Goal: Obtain resource: Download file/media

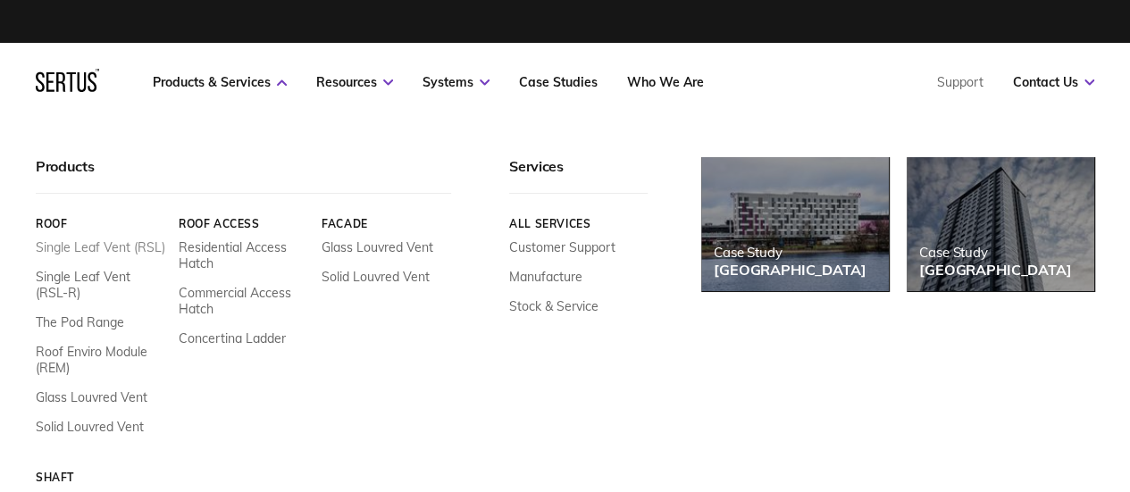
click at [120, 244] on link "Single Leaf Vent (RSL)" at bounding box center [101, 247] width 130 height 16
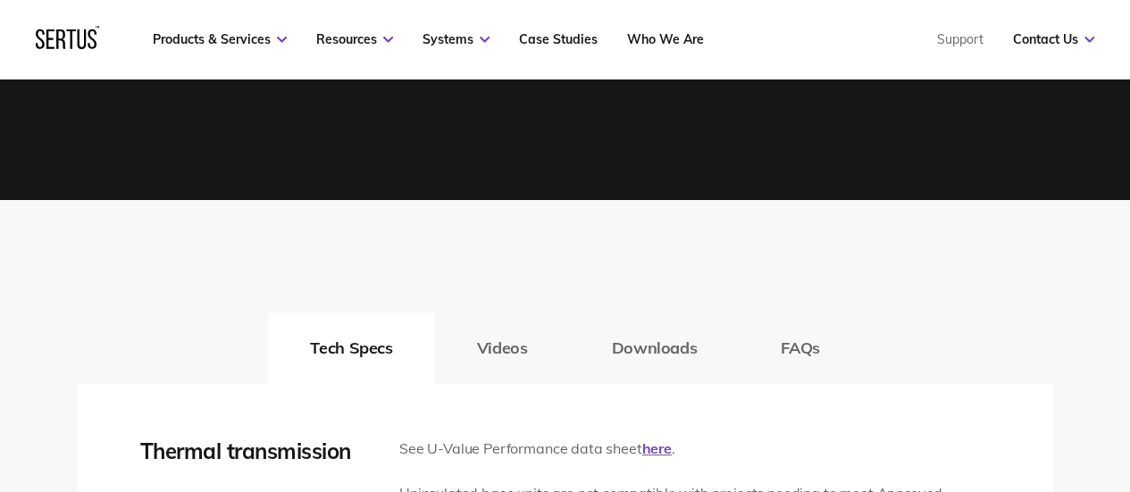
scroll to position [2590, 0]
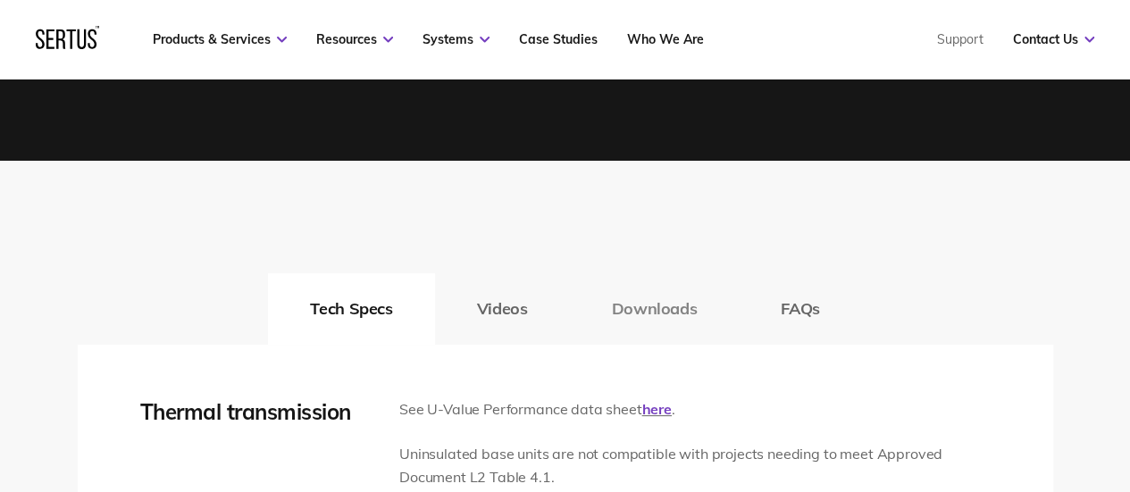
click at [666, 311] on button "Downloads" at bounding box center [654, 308] width 170 height 71
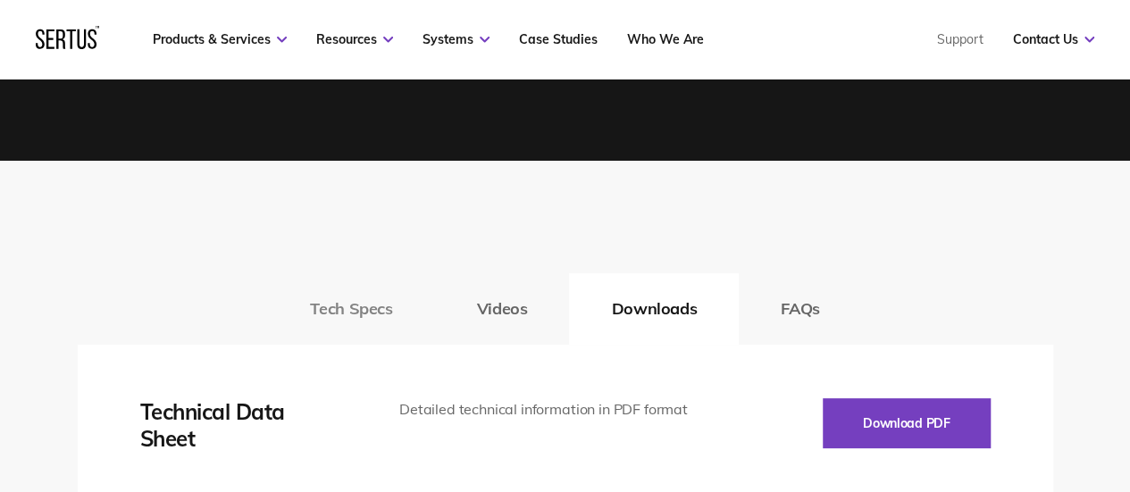
click at [338, 297] on button "Tech Specs" at bounding box center [351, 308] width 166 height 71
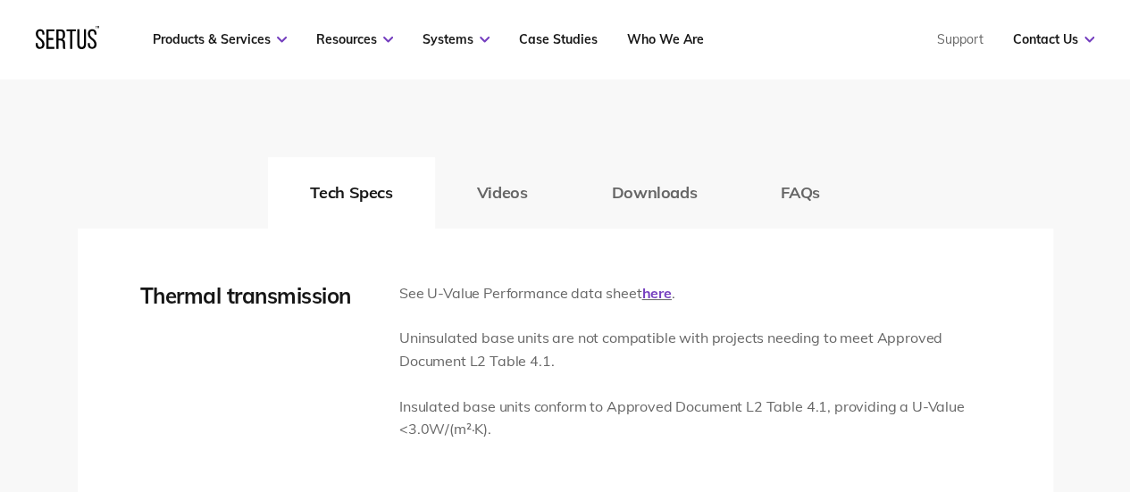
scroll to position [2680, 0]
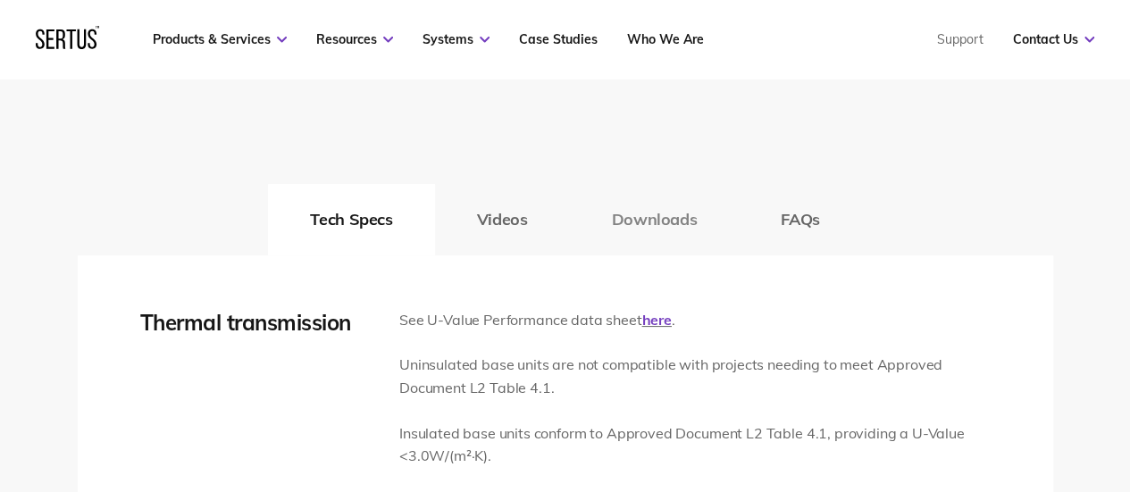
click at [644, 217] on button "Downloads" at bounding box center [654, 219] width 170 height 71
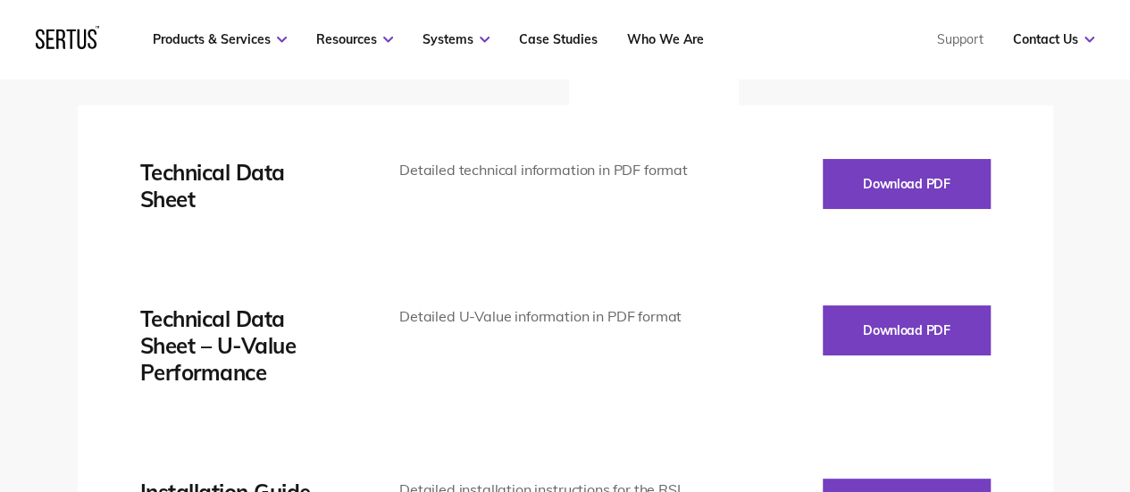
scroll to position [2858, 0]
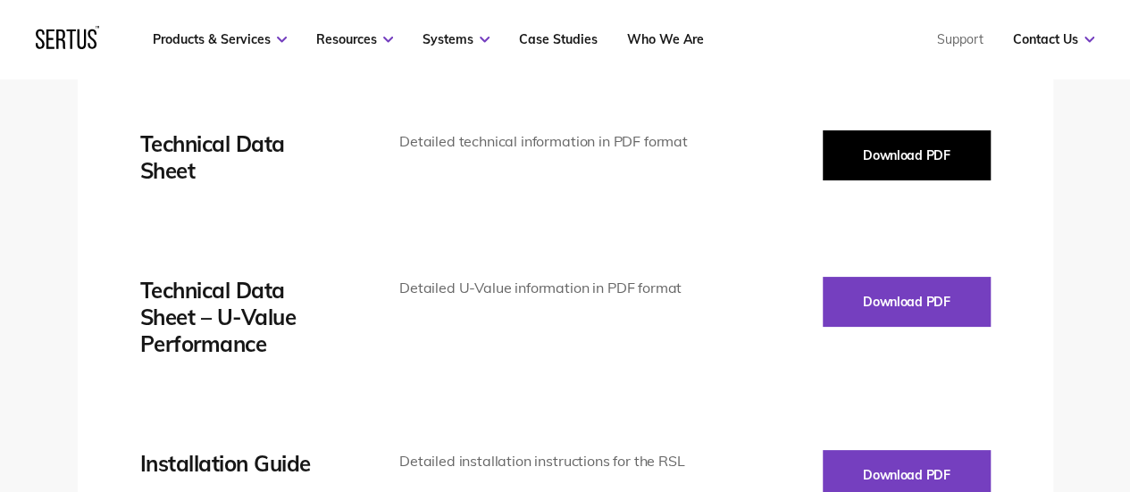
click at [956, 162] on button "Download PDF" at bounding box center [907, 155] width 168 height 50
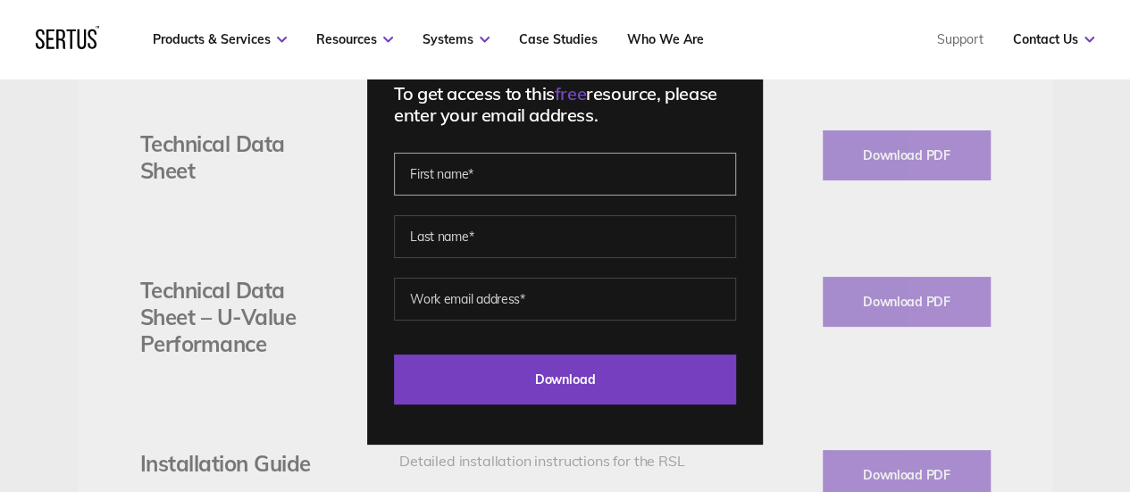
click at [557, 180] on input "text" at bounding box center [565, 174] width 342 height 43
type input "[PERSON_NAME]"
type input "garethdoolan@wdacc.ie"
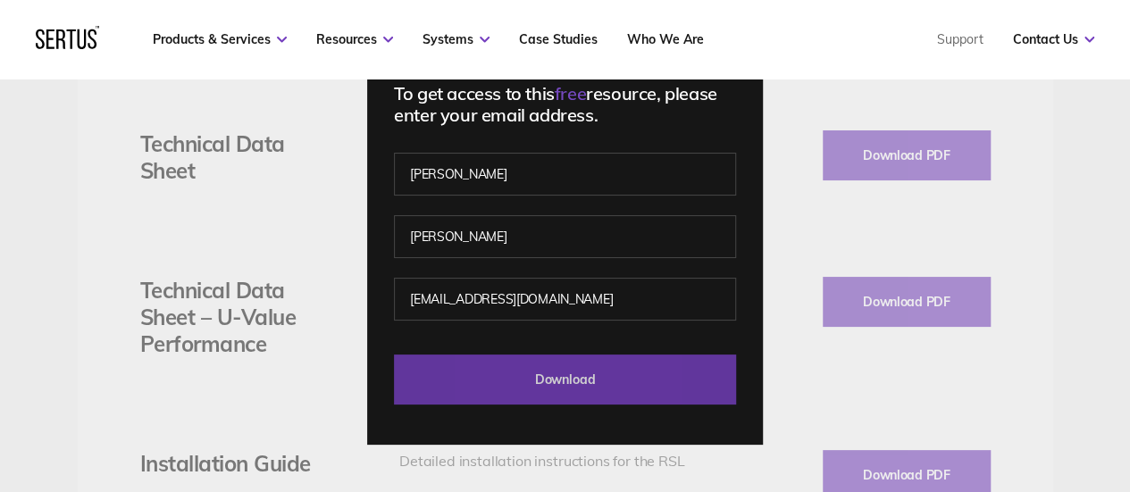
click at [564, 367] on input "Download" at bounding box center [565, 380] width 342 height 50
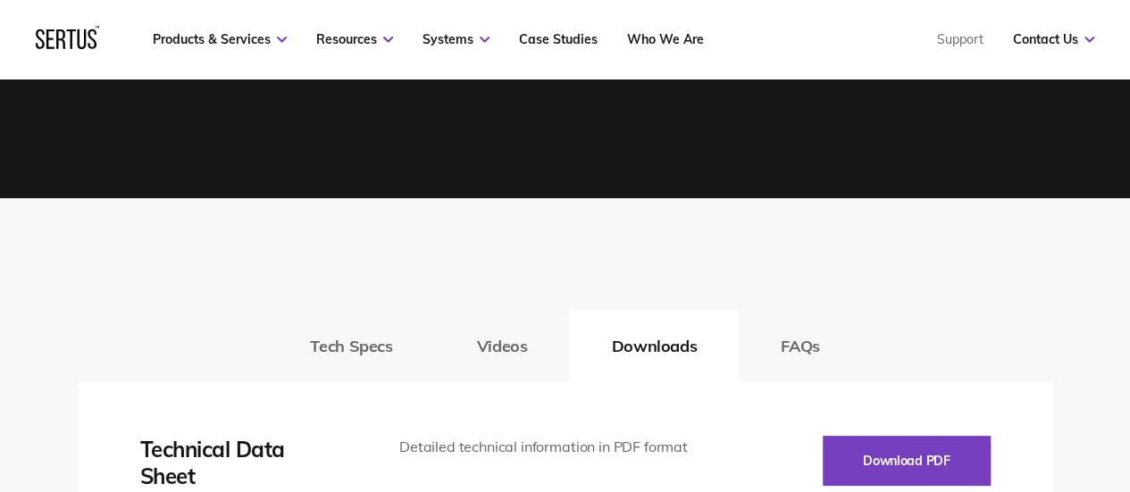
scroll to position [2501, 0]
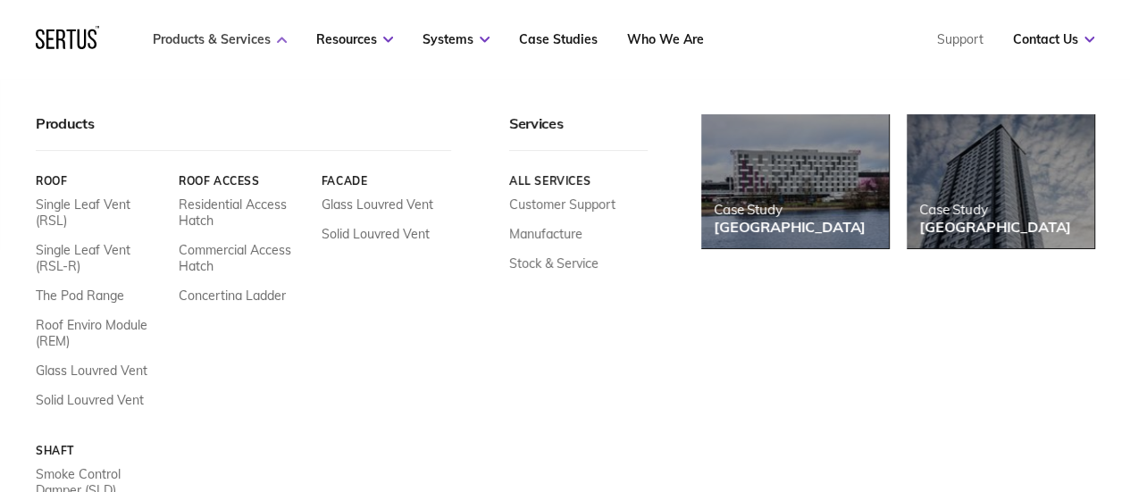
click at [266, 46] on link "Products & Services" at bounding box center [220, 39] width 134 height 16
click at [359, 238] on link "Solid Louvred Vent" at bounding box center [376, 234] width 108 height 16
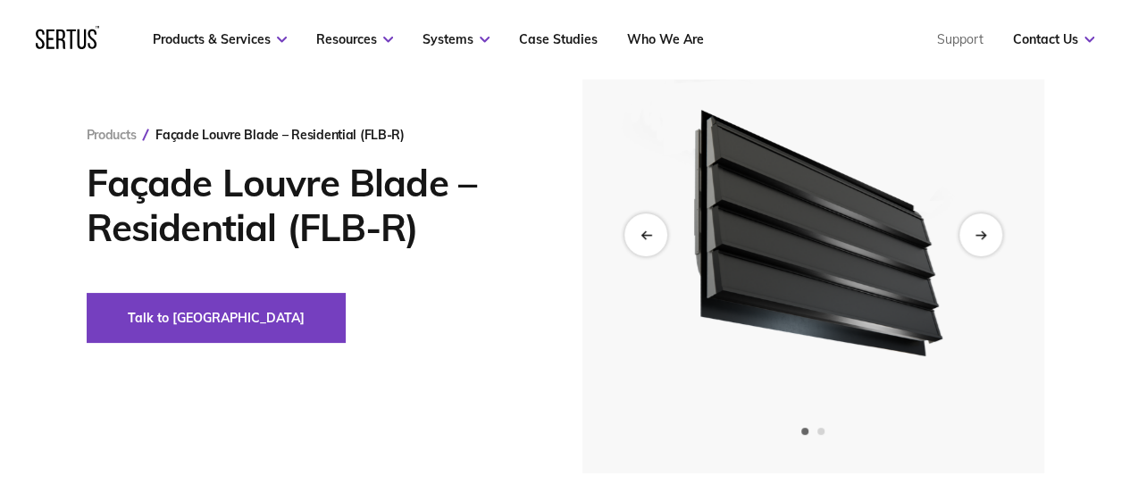
scroll to position [179, 0]
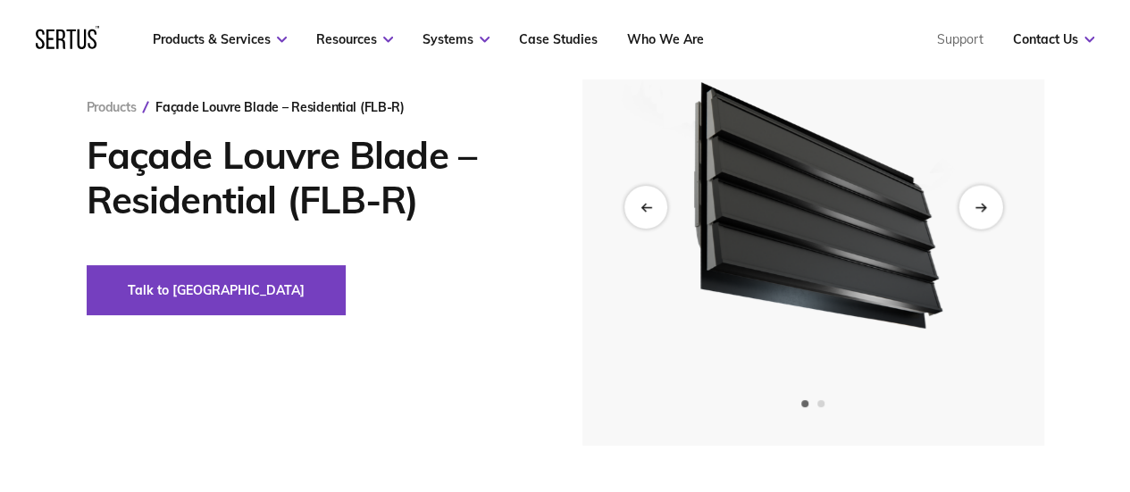
click at [974, 196] on div "Next slide" at bounding box center [980, 207] width 44 height 44
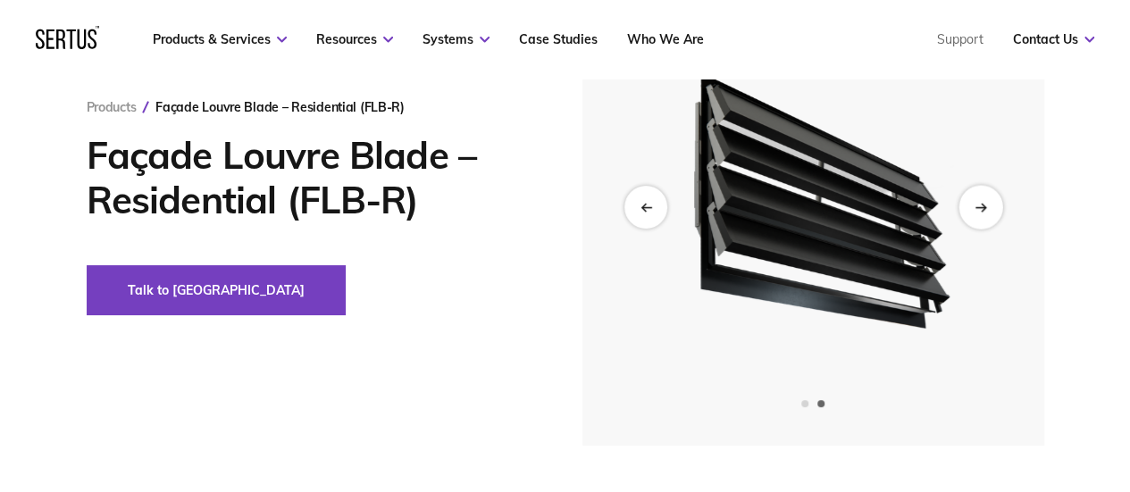
click at [974, 196] on div "Next slide" at bounding box center [980, 207] width 44 height 44
click at [647, 198] on div "Previous slide" at bounding box center [645, 207] width 44 height 44
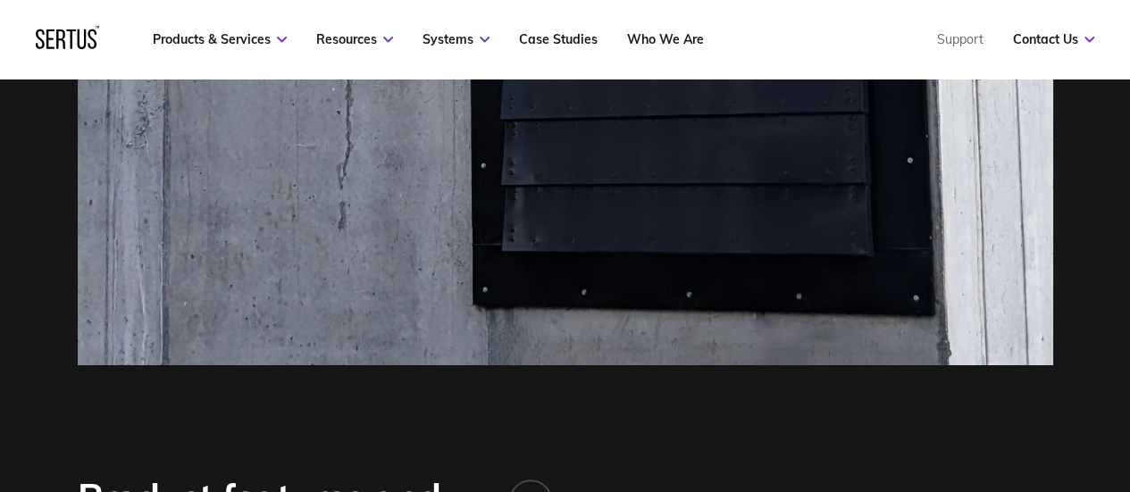
scroll to position [893, 0]
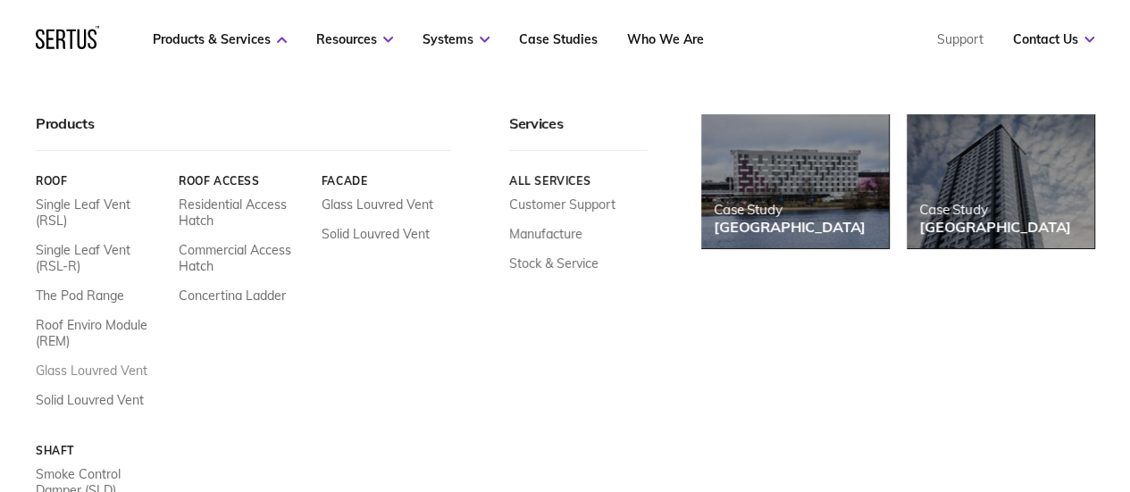
click at [85, 363] on link "Glass Louvred Vent" at bounding box center [92, 371] width 112 height 16
click at [391, 209] on link "Glass Louvred Vent" at bounding box center [378, 205] width 112 height 16
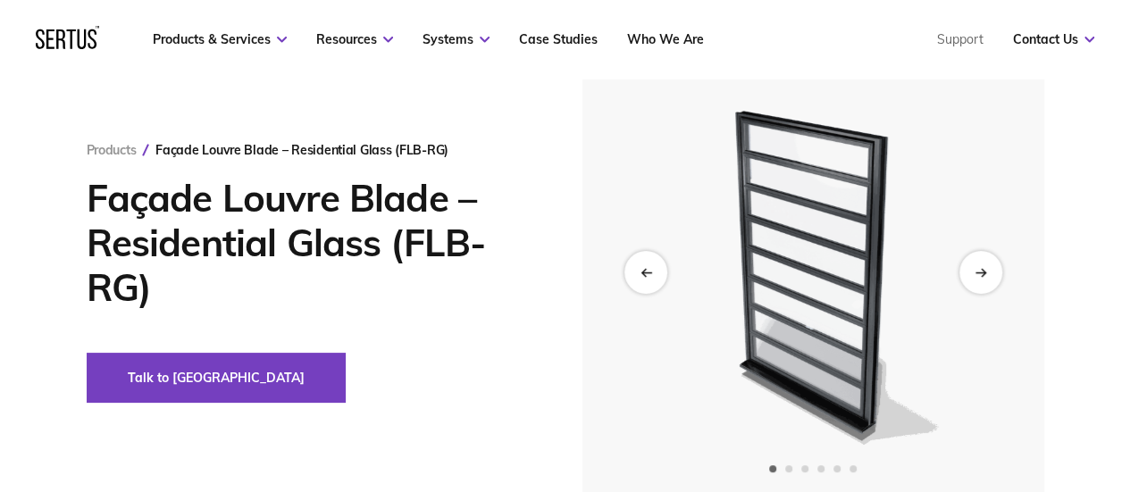
scroll to position [89, 0]
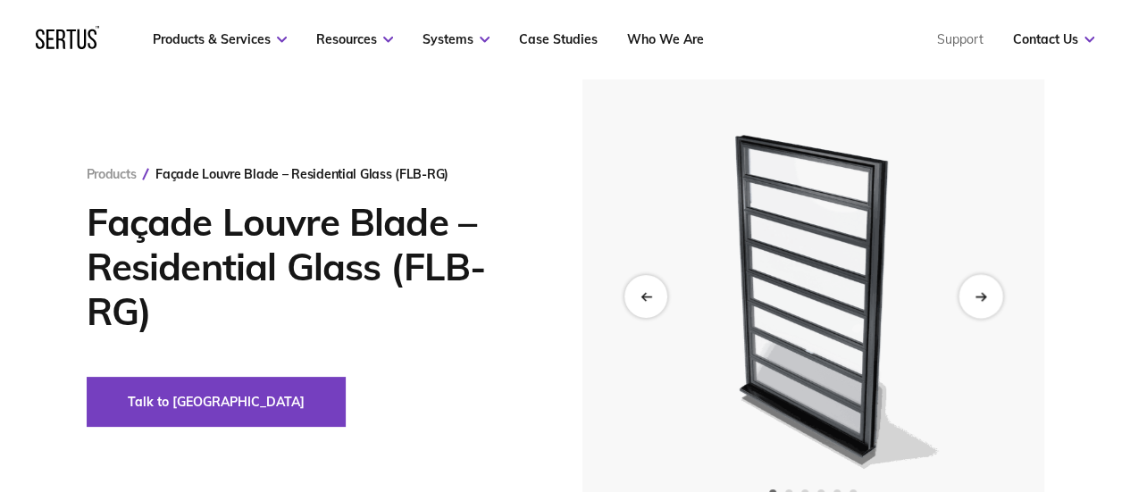
click at [977, 289] on div "Next slide" at bounding box center [980, 296] width 44 height 44
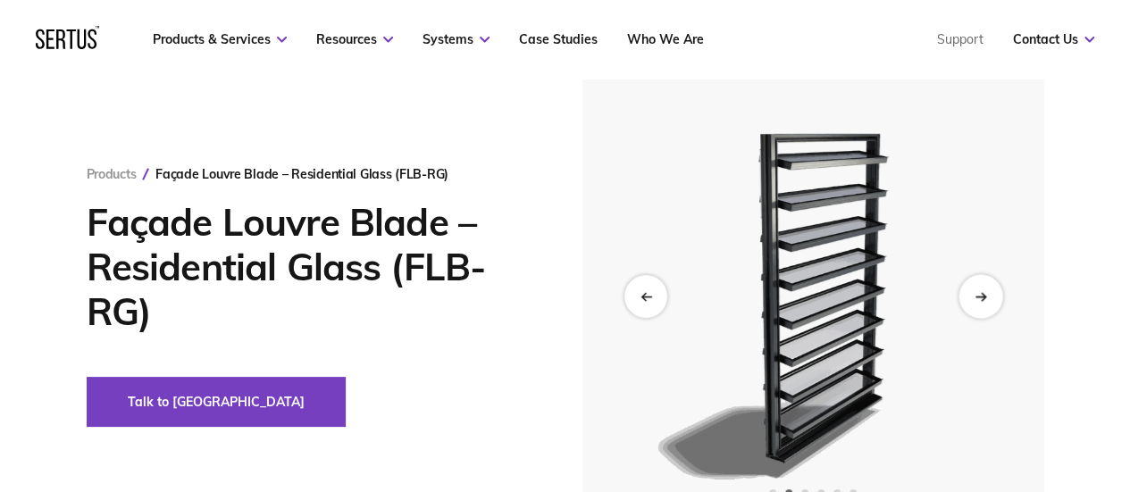
click at [977, 289] on div "Next slide" at bounding box center [980, 296] width 44 height 44
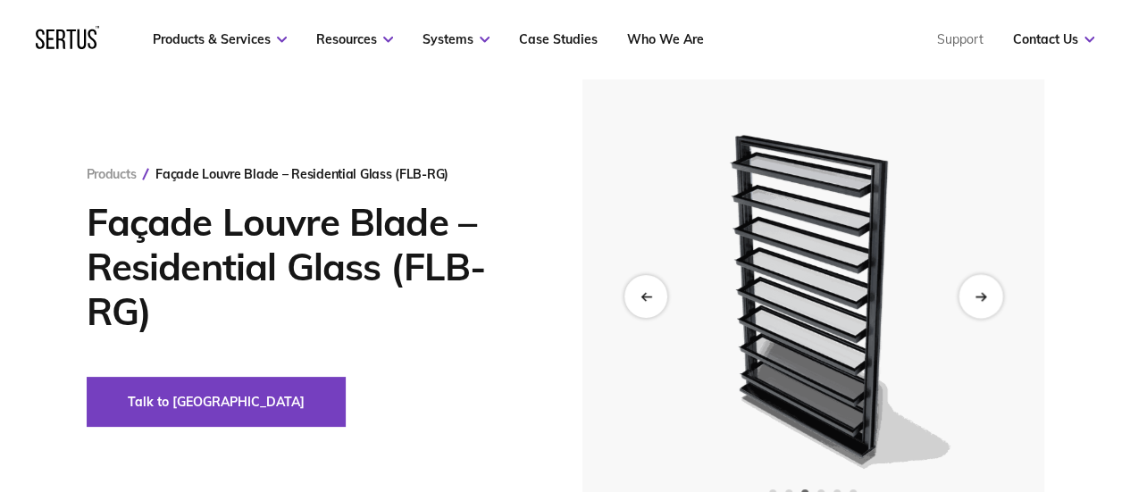
click at [977, 289] on div "Next slide" at bounding box center [980, 296] width 44 height 44
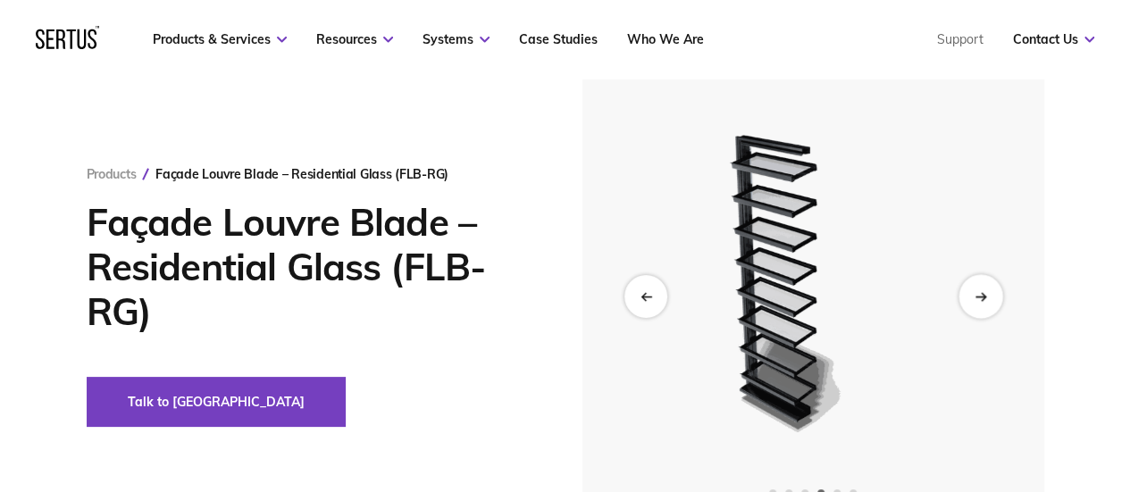
click at [977, 289] on div "Next slide" at bounding box center [980, 296] width 44 height 44
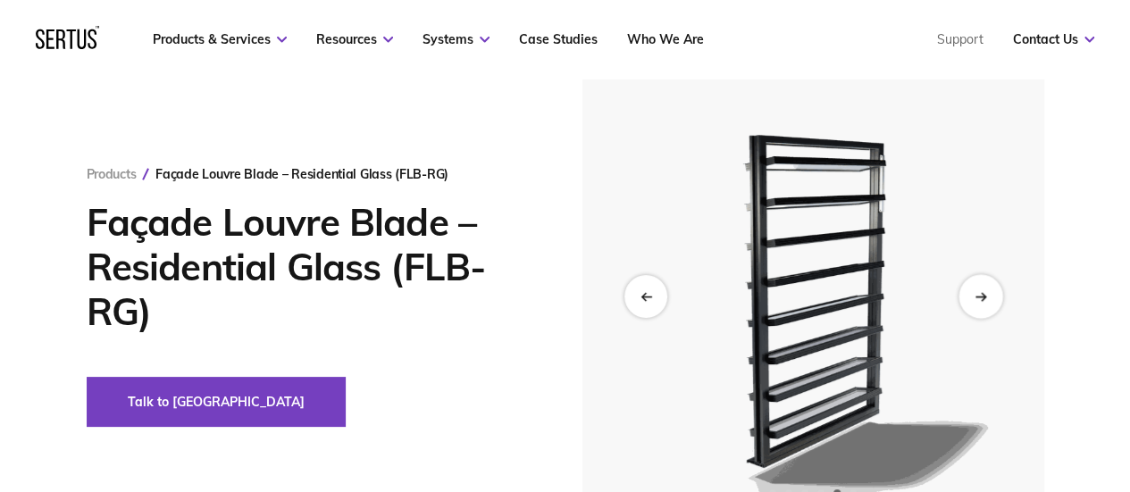
click at [977, 289] on div "Next slide" at bounding box center [980, 296] width 44 height 44
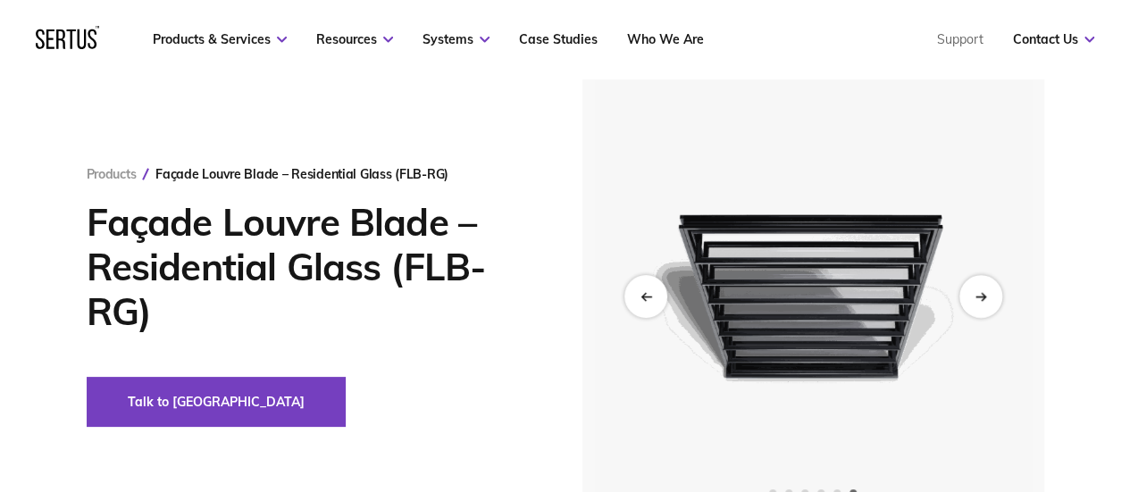
click at [965, 412] on img at bounding box center [813, 296] width 439 height 478
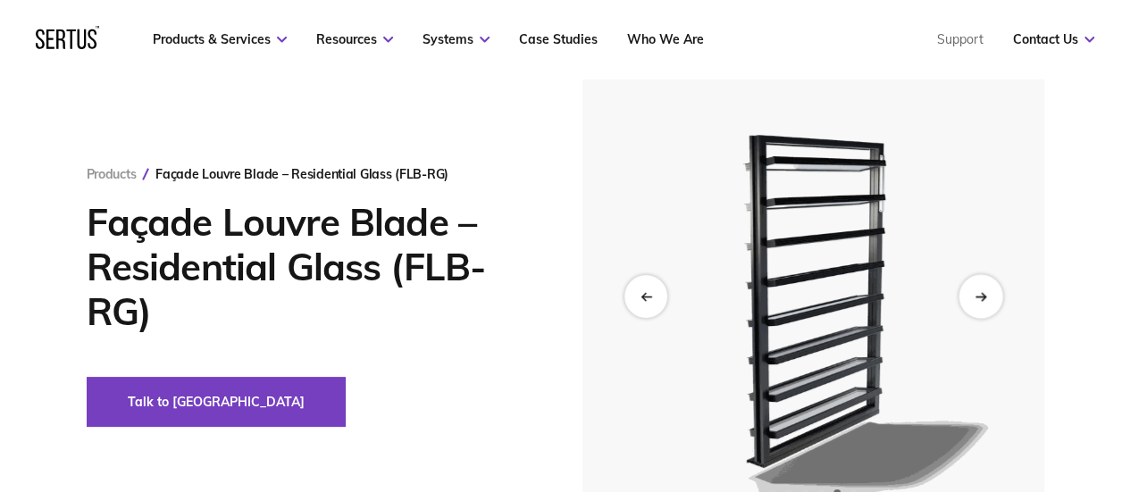
click at [966, 300] on div "Next slide" at bounding box center [980, 296] width 44 height 44
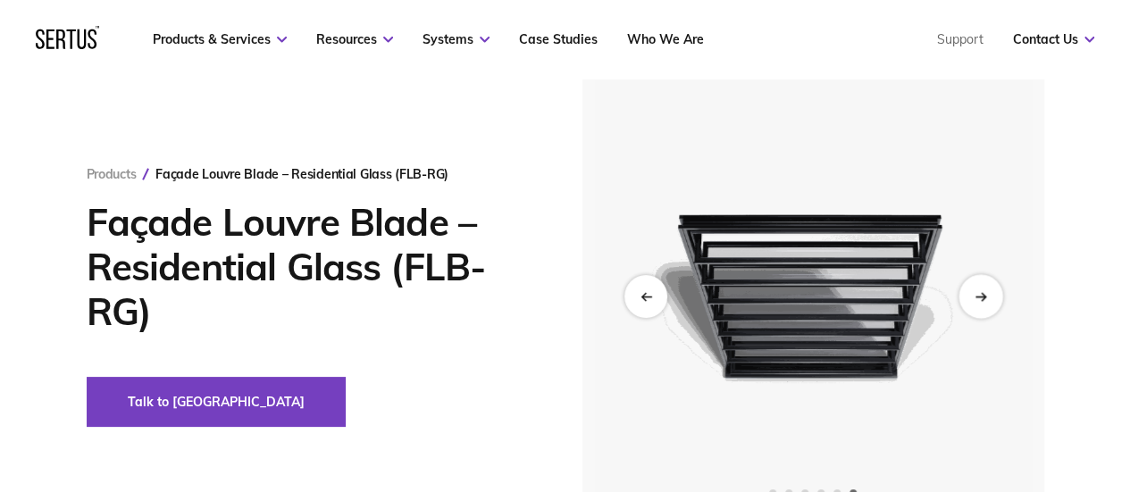
click at [966, 300] on div "Next slide" at bounding box center [980, 296] width 44 height 44
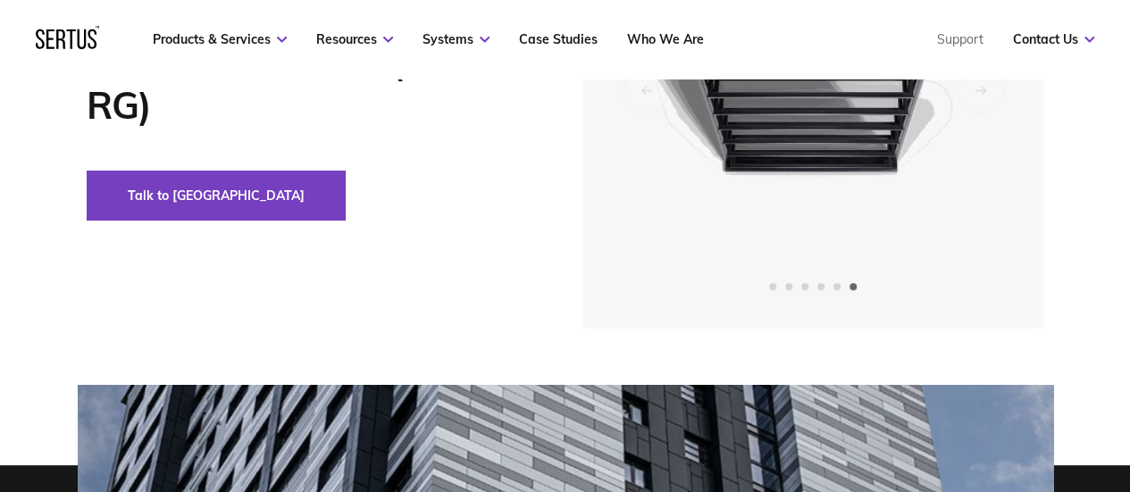
scroll to position [179, 0]
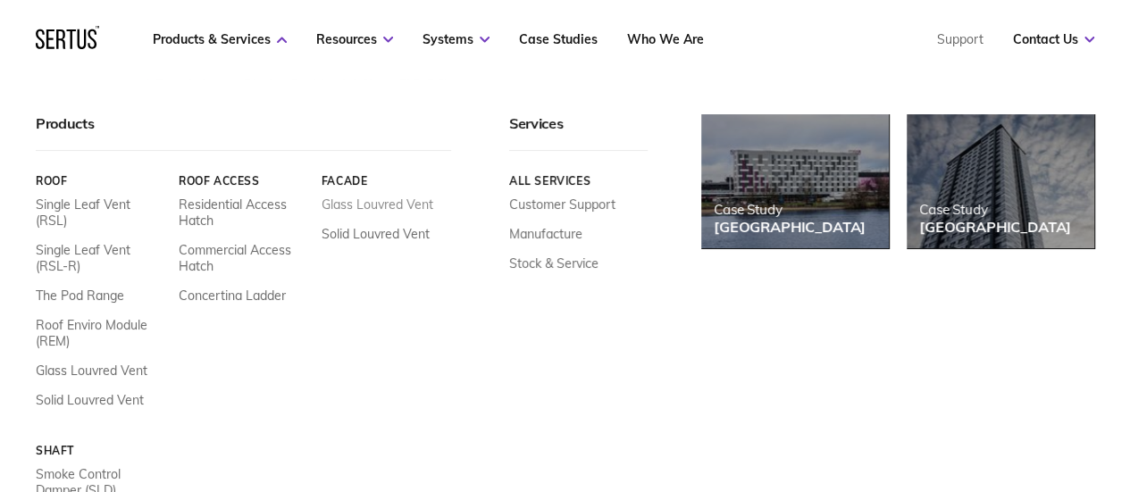
click at [362, 203] on link "Glass Louvred Vent" at bounding box center [378, 205] width 112 height 16
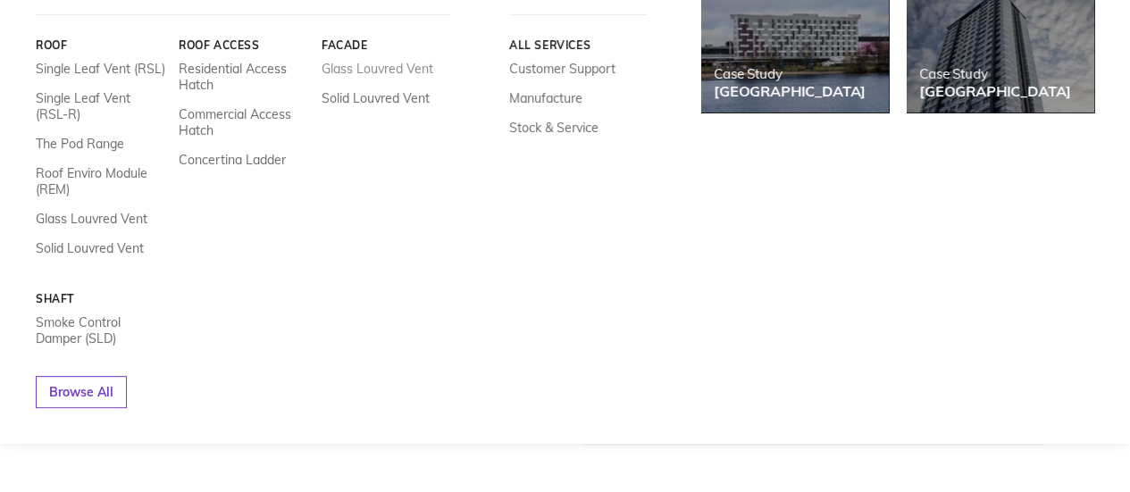
scroll to position [0, 0]
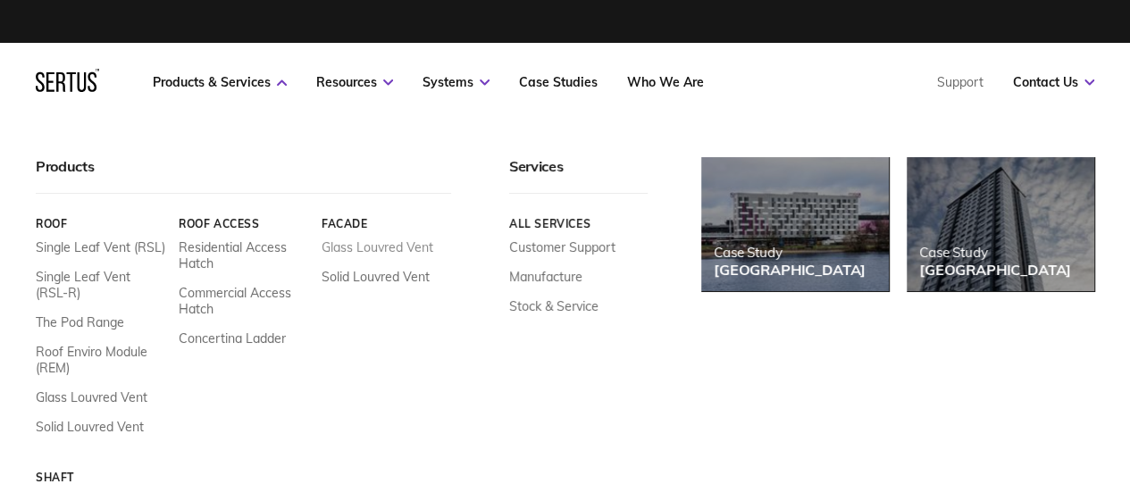
click at [372, 248] on link "Glass Louvred Vent" at bounding box center [378, 247] width 112 height 16
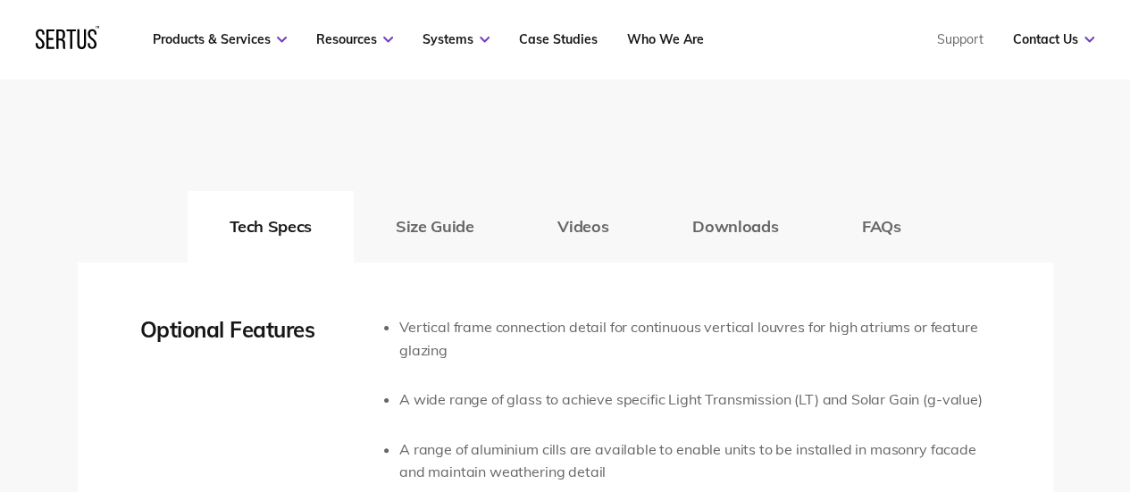
scroll to position [2858, 0]
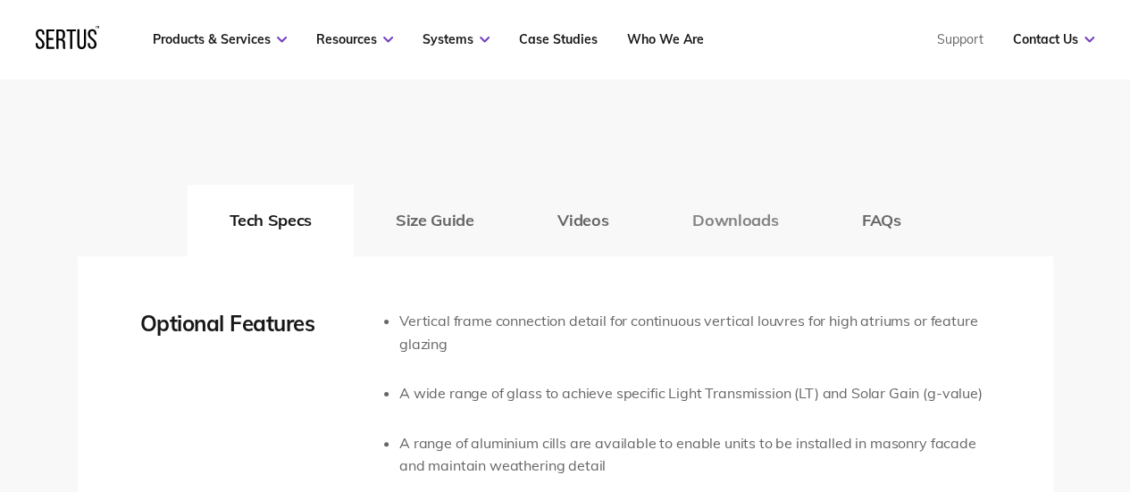
click at [776, 221] on button "Downloads" at bounding box center [735, 220] width 170 height 71
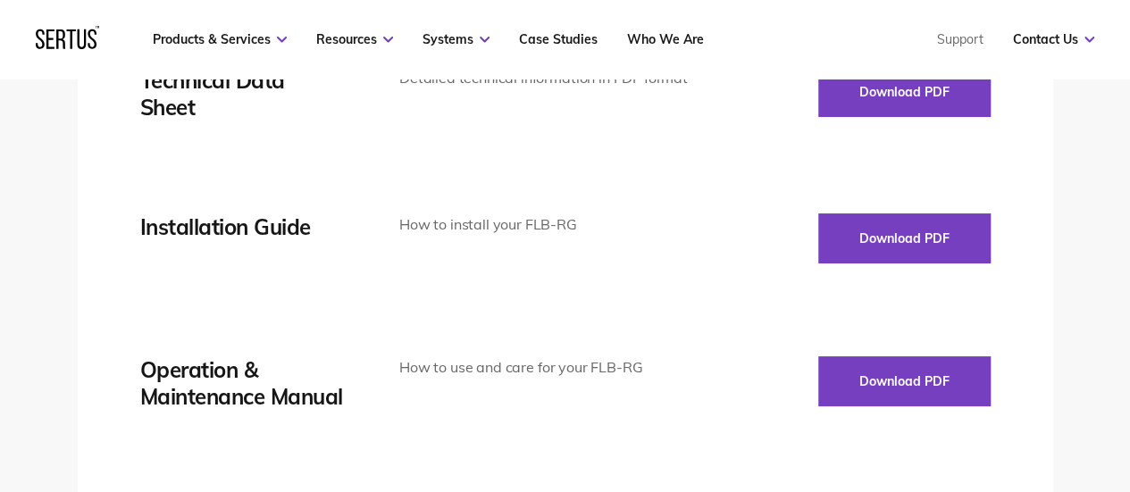
scroll to position [3126, 0]
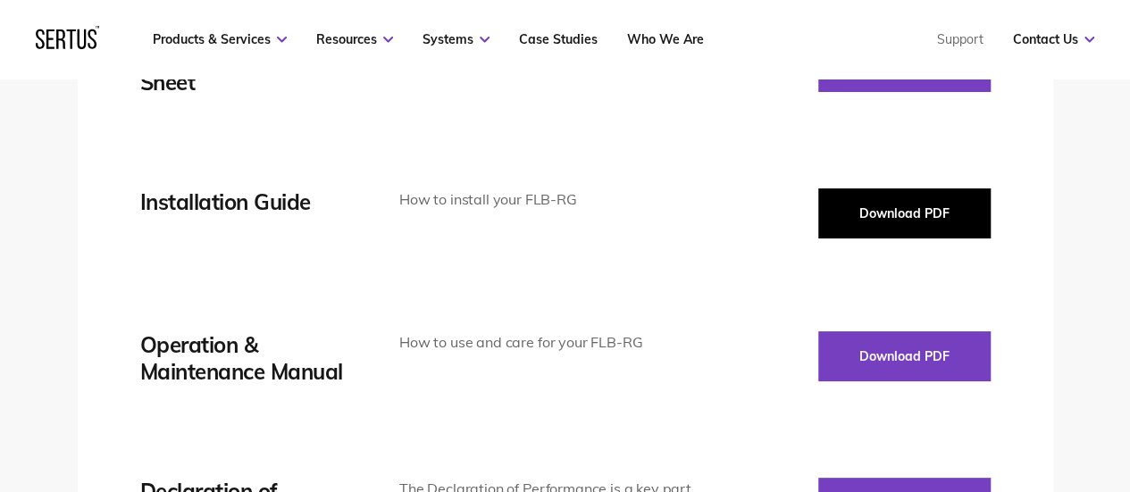
click at [839, 210] on button "Download PDF" at bounding box center [904, 213] width 172 height 50
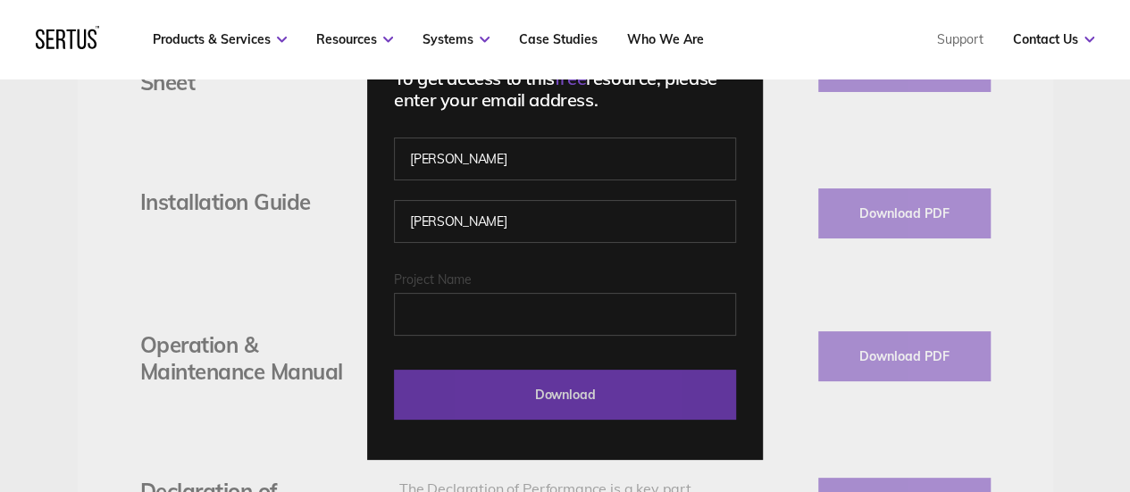
click at [538, 403] on input "Download" at bounding box center [565, 395] width 342 height 50
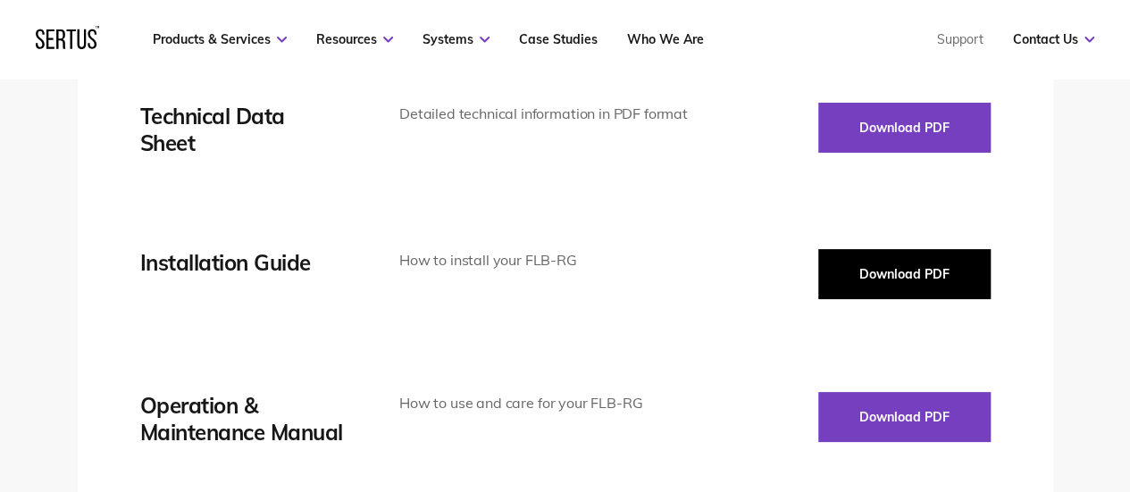
scroll to position [3037, 0]
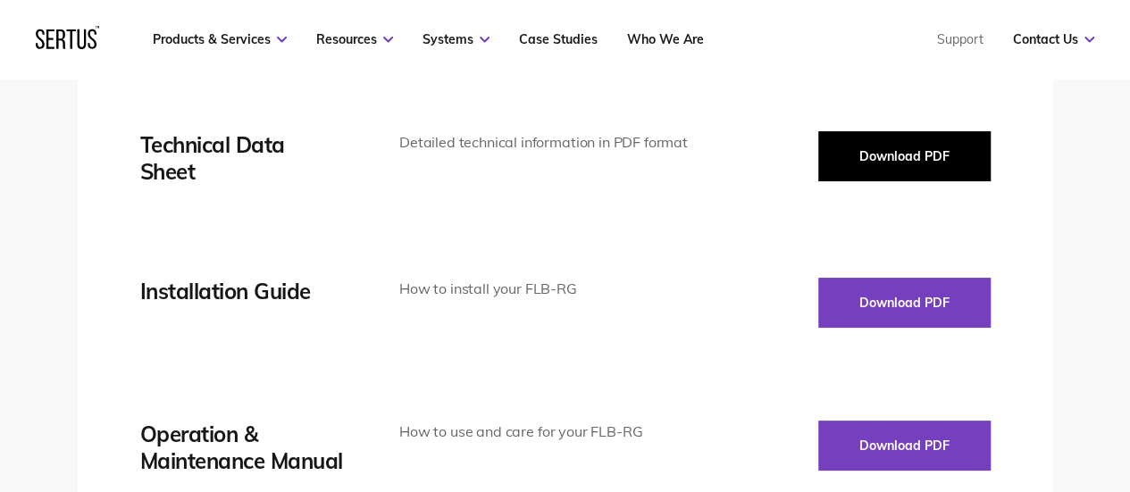
click at [846, 160] on button "Download PDF" at bounding box center [904, 156] width 172 height 50
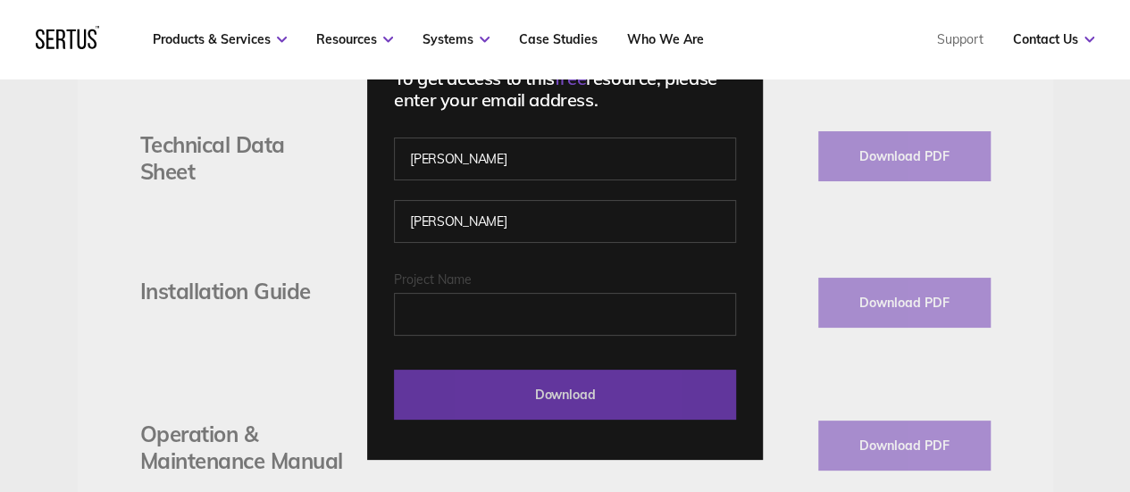
drag, startPoint x: 530, startPoint y: 389, endPoint x: 543, endPoint y: 376, distance: 18.3
click at [530, 389] on input "Download" at bounding box center [565, 395] width 342 height 50
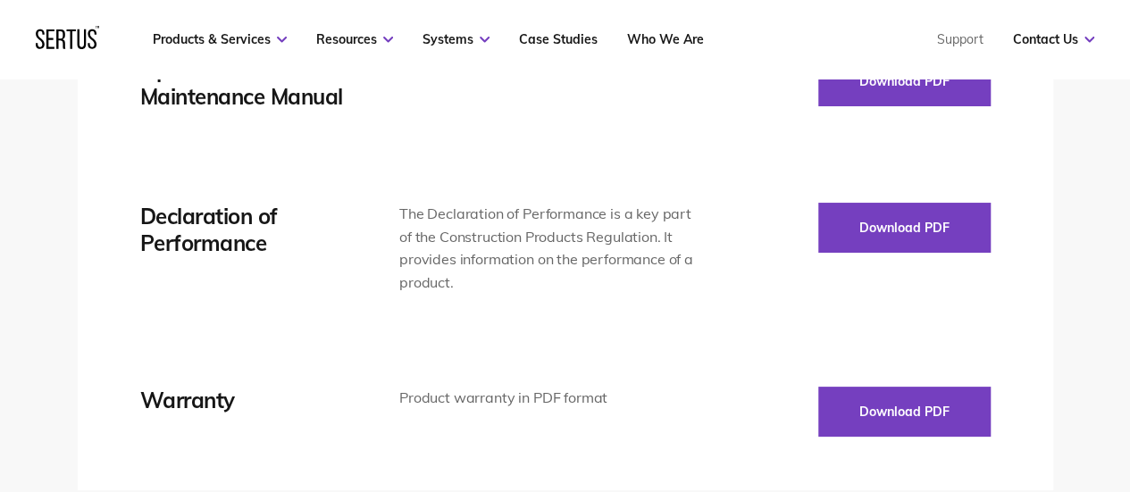
scroll to position [3305, 0]
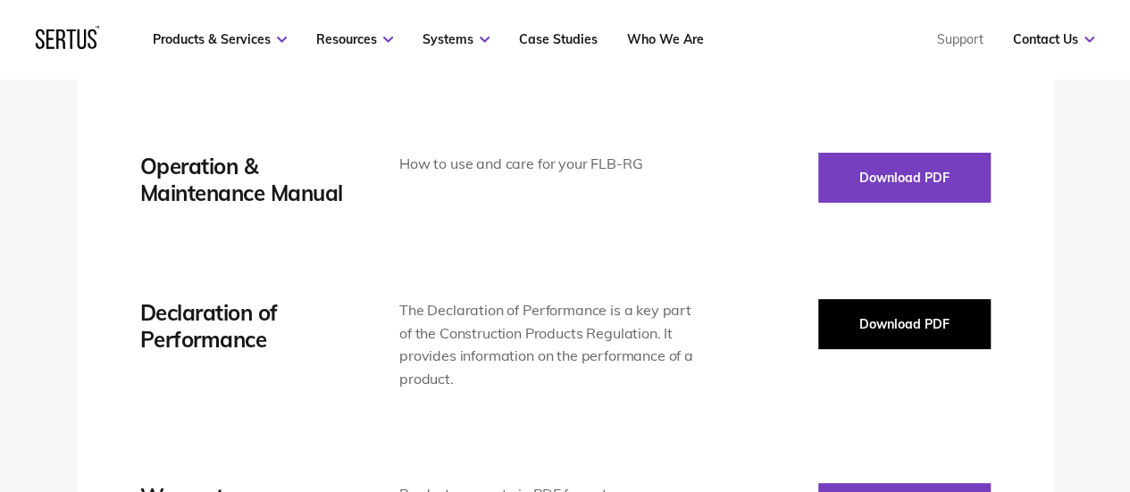
click at [893, 313] on button "Download PDF" at bounding box center [904, 324] width 172 height 50
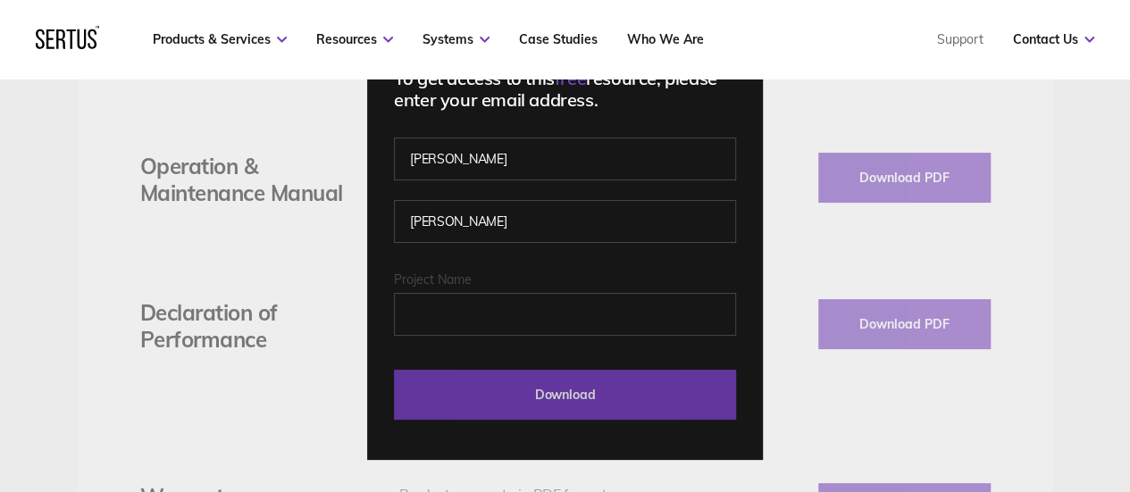
click at [696, 409] on input "Download" at bounding box center [565, 395] width 342 height 50
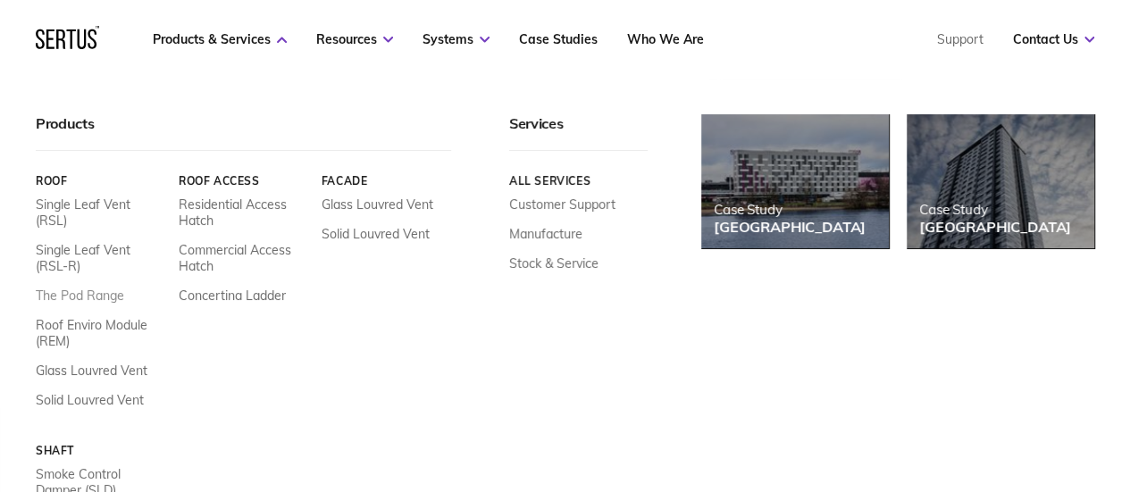
scroll to position [357, 0]
click at [82, 466] on link "Smoke Control Damper (SLD)" at bounding box center [101, 482] width 130 height 32
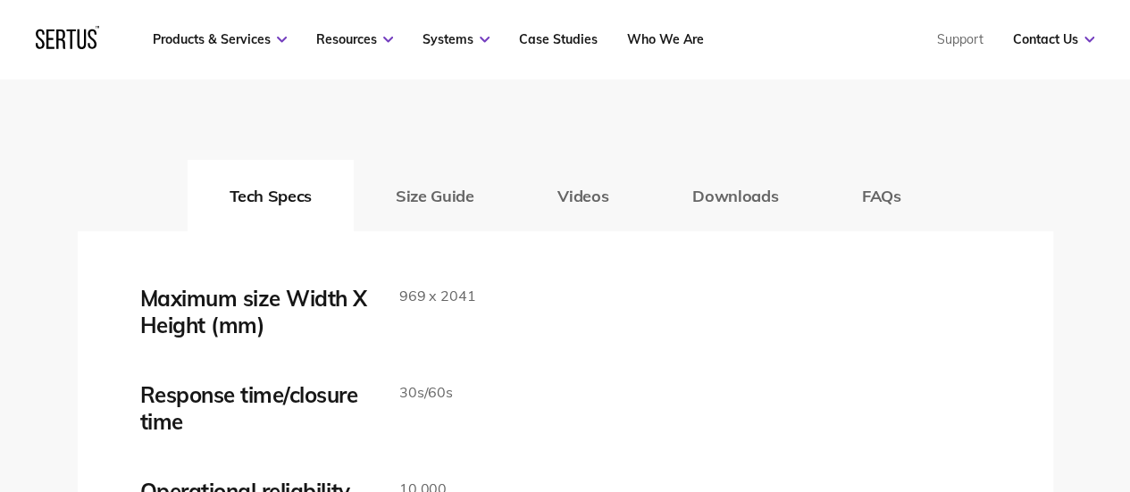
scroll to position [2948, 0]
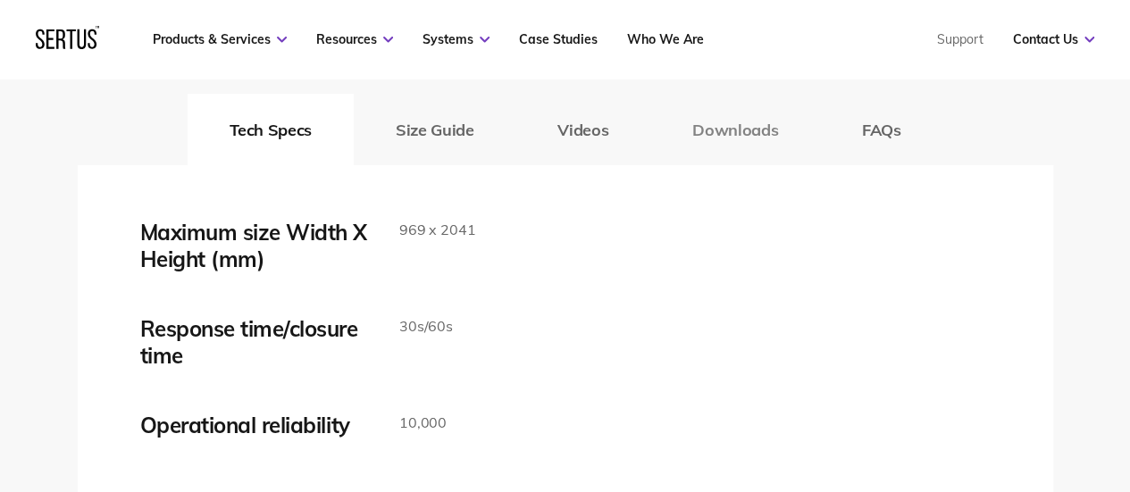
click at [727, 136] on button "Downloads" at bounding box center [735, 129] width 170 height 71
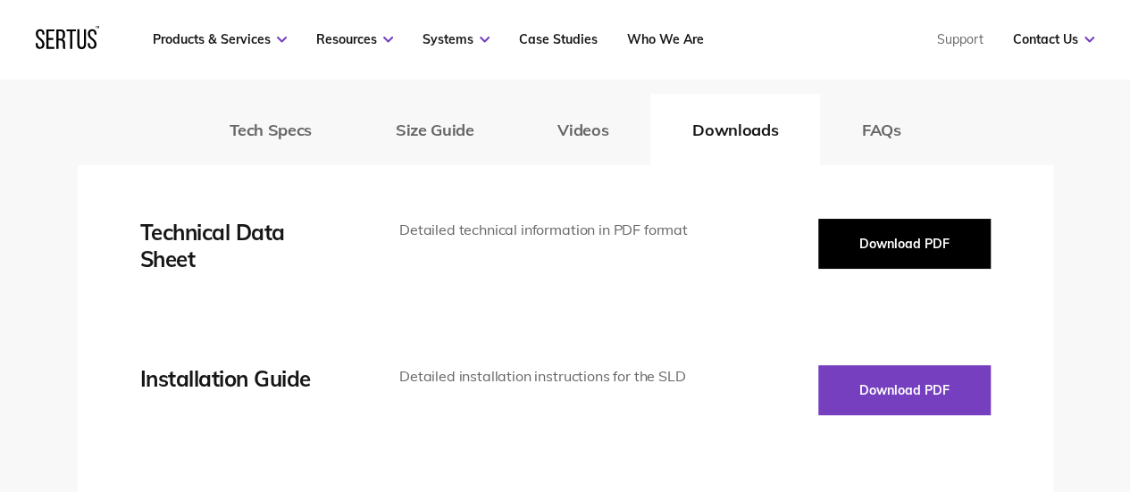
click at [841, 257] on button "Download PDF" at bounding box center [904, 244] width 172 height 50
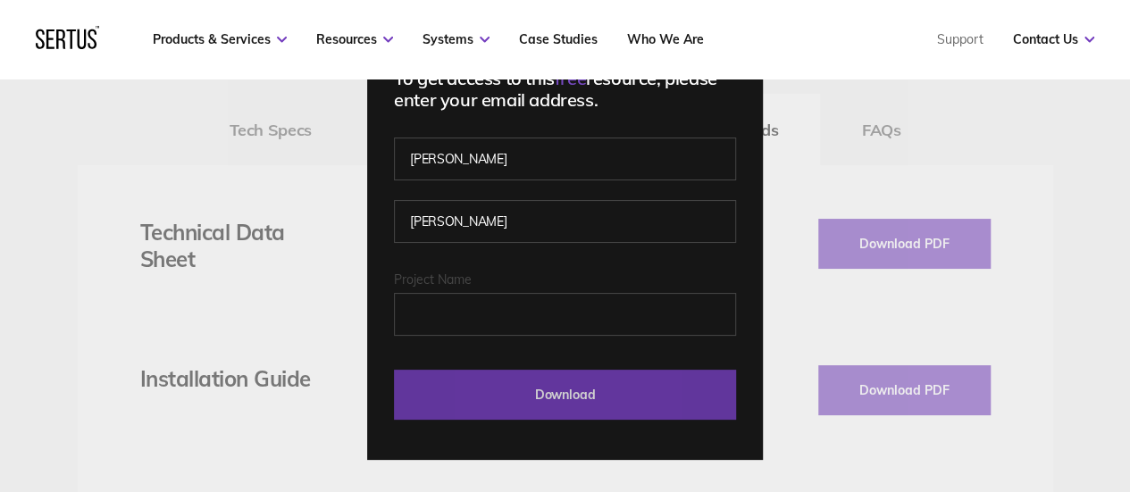
click at [627, 414] on input "Download" at bounding box center [565, 395] width 342 height 50
